Goal: Ask a question: Seek information or help from site administrators or community

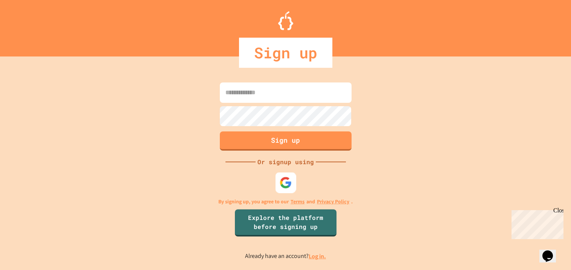
click at [288, 177] on img at bounding box center [286, 183] width 12 height 12
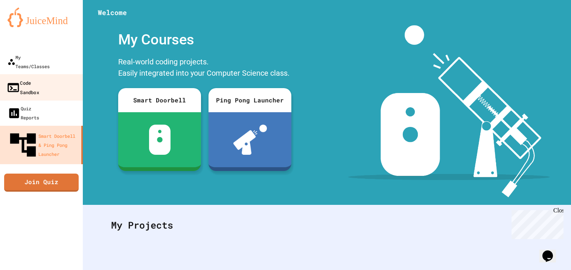
click at [62, 74] on link "Code Sandbox" at bounding box center [42, 87] width 86 height 26
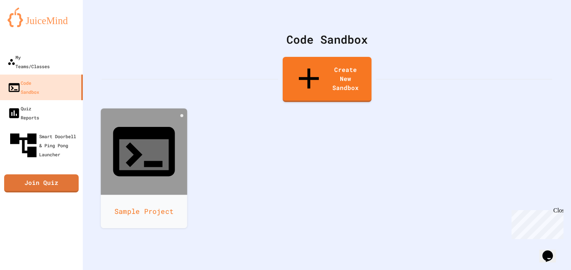
click at [151, 127] on icon at bounding box center [144, 151] width 62 height 49
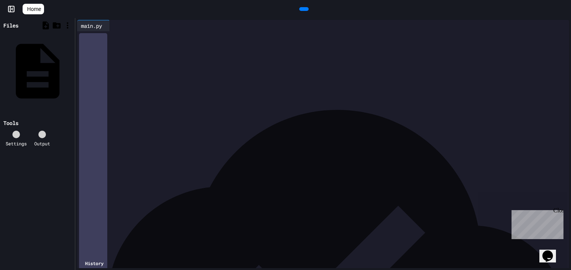
click at [142, 66] on div "* * ** * * ** * * ** ***** ** * * * **" at bounding box center [329, 48] width 481 height 34
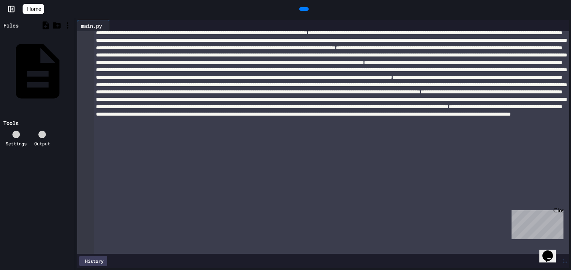
scroll to position [71381, 0]
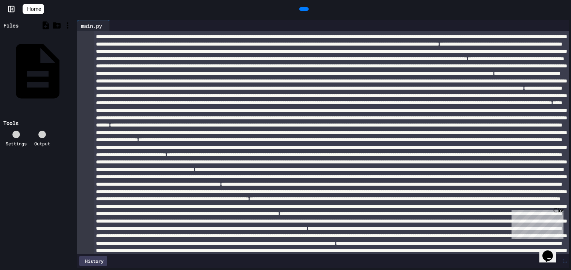
click at [306, 11] on icon at bounding box center [308, 13] width 4 height 5
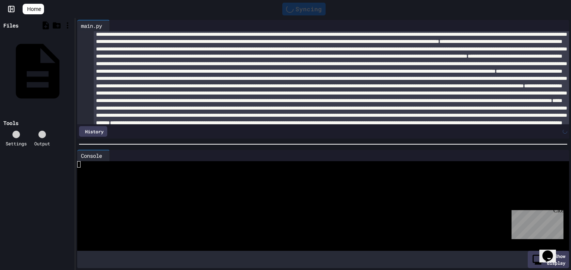
scroll to position [38135, 0]
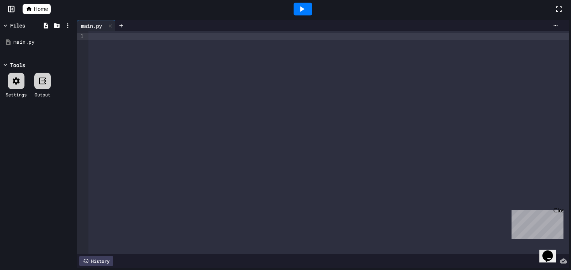
click at [168, 64] on div at bounding box center [329, 142] width 481 height 223
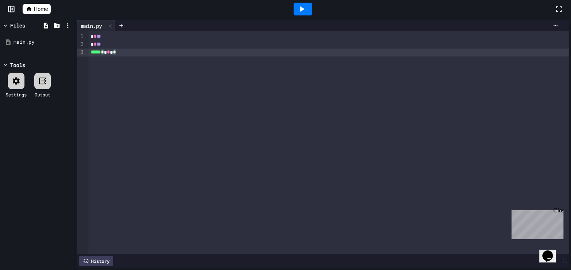
click at [299, 10] on icon at bounding box center [302, 9] width 9 height 9
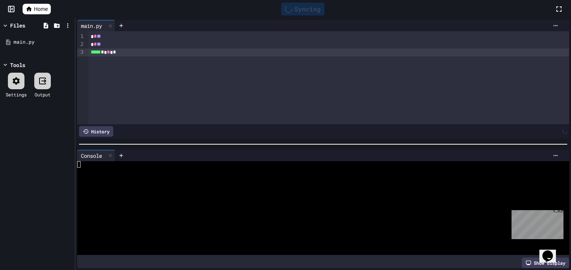
click at [553, 250] on button "Opens Chat This icon Opens the chat window." at bounding box center [548, 256] width 17 height 13
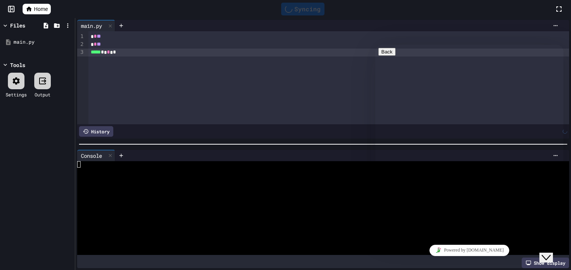
click at [516, 263] on p "Chat now!" at bounding box center [470, 266] width 182 height 7
click at [376, 45] on div "Rate this chat Upload File Insert emoji" at bounding box center [376, 45] width 0 height 0
click at [376, 45] on textarea at bounding box center [376, 45] width 0 height 0
type textarea "****"
click at [393, 55] on span "primary" at bounding box center [393, 52] width 0 height 6
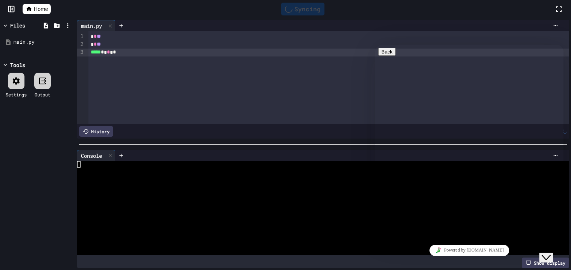
click at [342, 177] on div at bounding box center [319, 177] width 485 height 7
click at [394, 63] on span "Menu" at bounding box center [394, 66] width 0 height 6
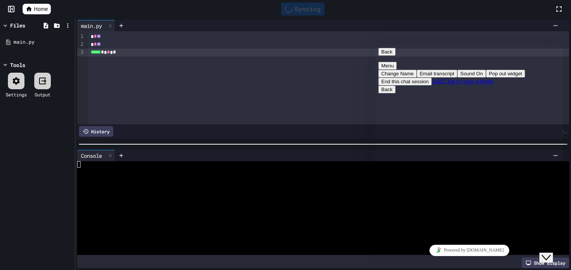
click at [561, 50] on div "Back Menu Change Name Email transcript Sound On Pop out widget End this chat se…" at bounding box center [470, 67] width 182 height 38
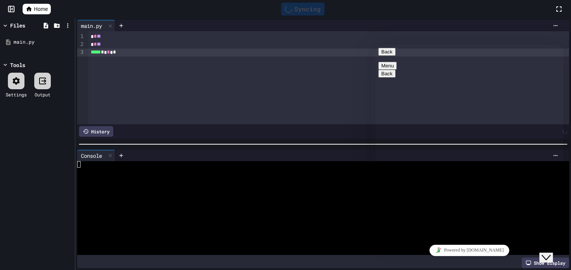
click at [385, 56] on button "Back" at bounding box center [387, 52] width 17 height 8
click at [547, 255] on icon "Chat widget" at bounding box center [546, 257] width 9 height 5
